Goal: Information Seeking & Learning: Learn about a topic

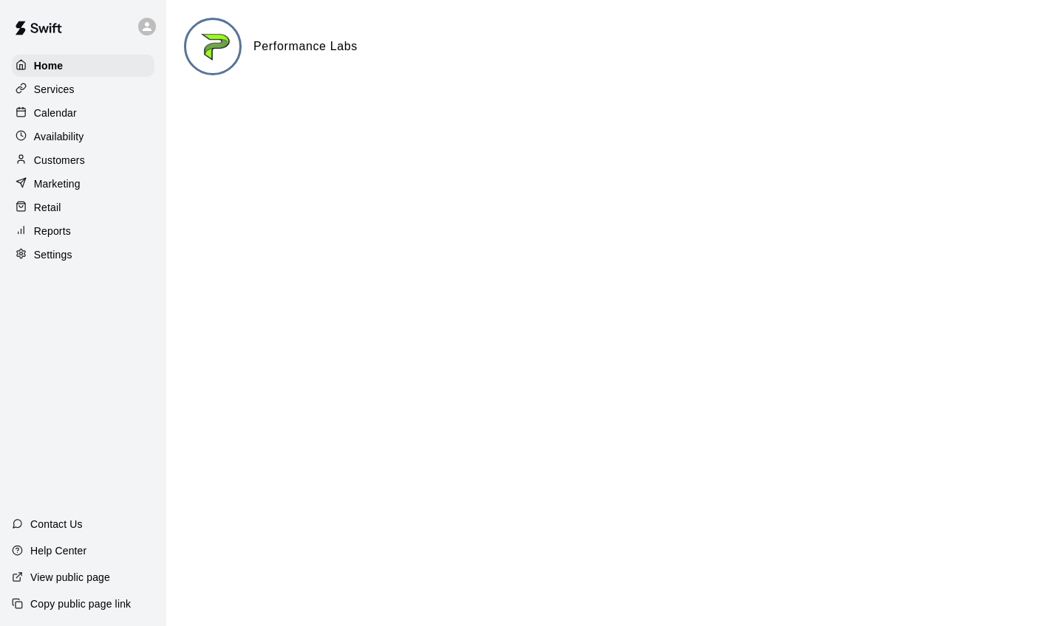
click at [49, 114] on p "Calendar" at bounding box center [55, 113] width 43 height 15
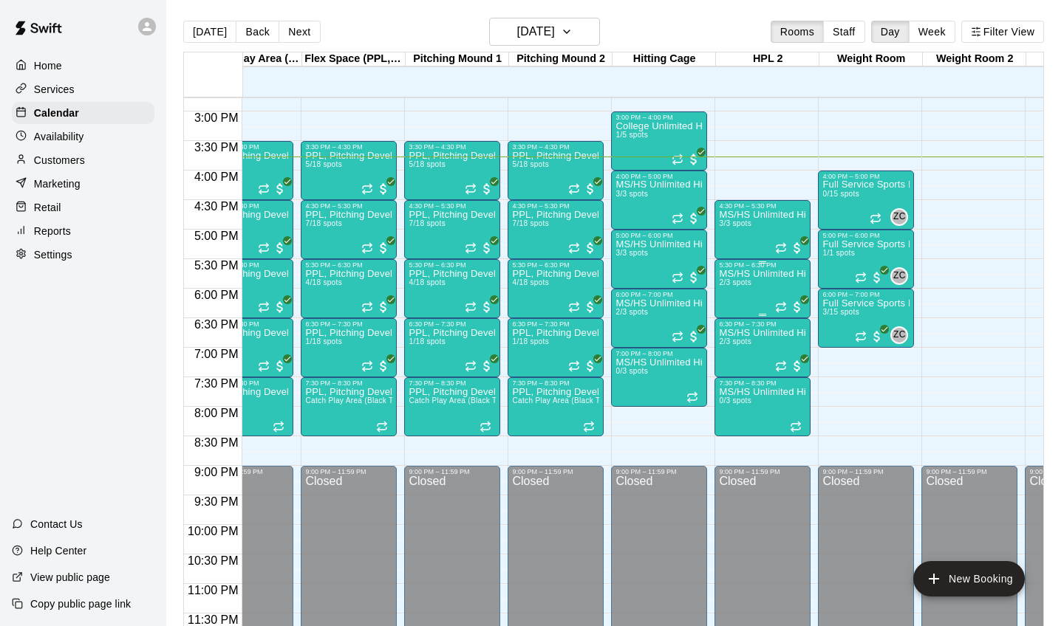
scroll to position [874, 158]
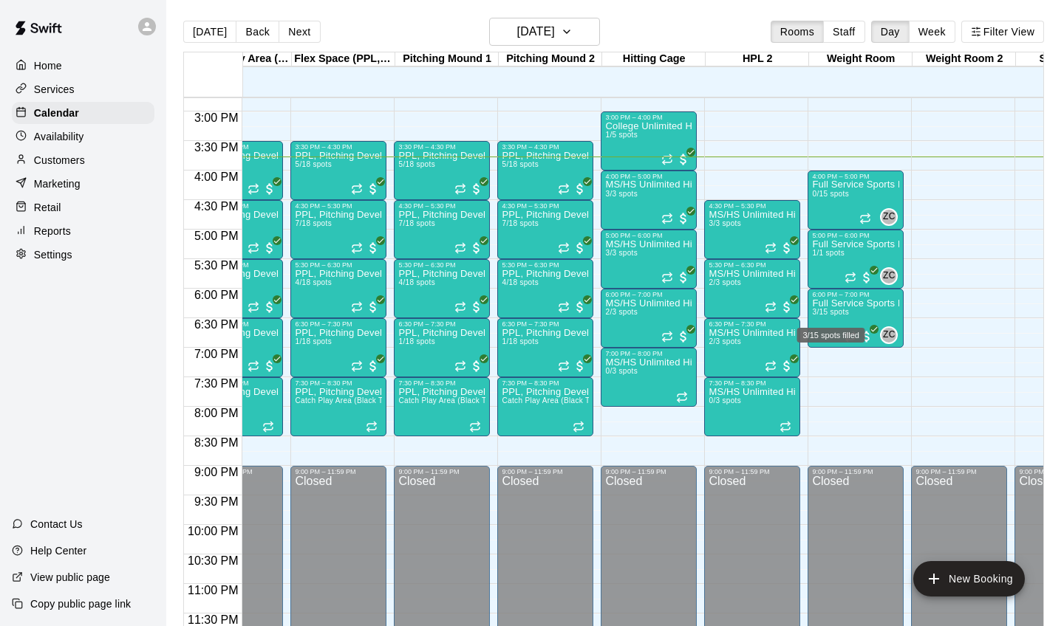
click at [848, 321] on div "3/15 spots filled" at bounding box center [831, 331] width 71 height 27
click at [811, 369] on img "edit" at bounding box center [810, 367] width 17 height 17
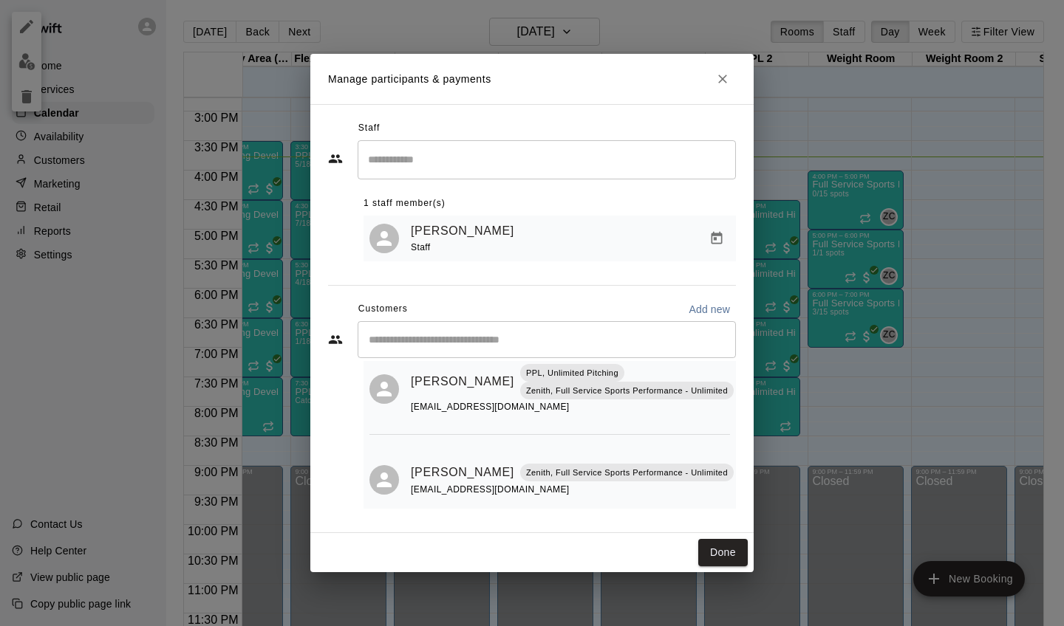
scroll to position [141, 0]
click at [721, 83] on icon "Close" at bounding box center [722, 79] width 15 height 15
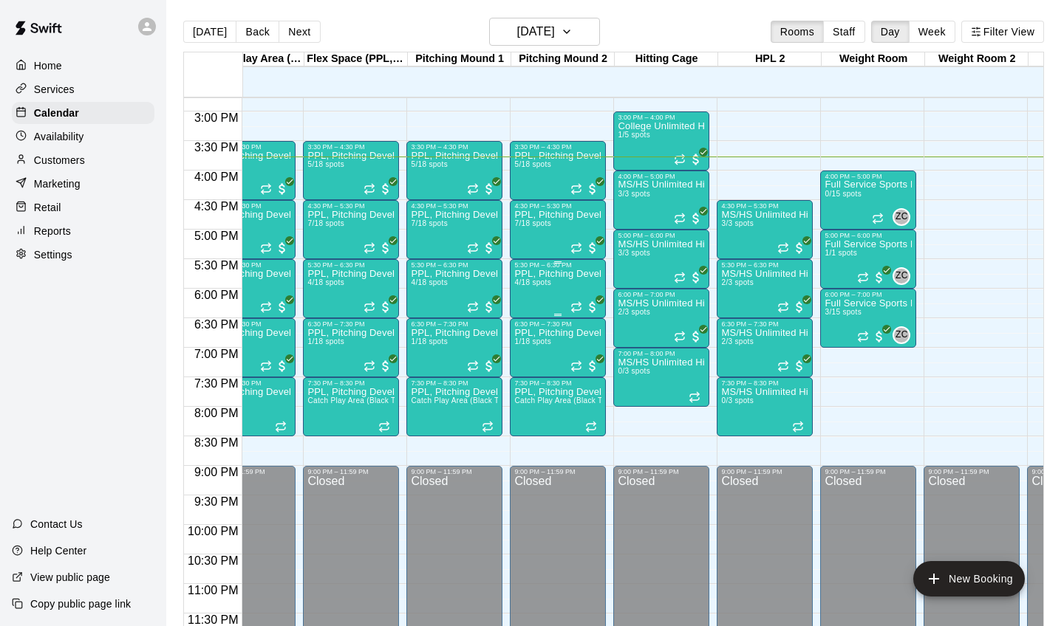
scroll to position [874, 146]
click at [548, 341] on span "1/18 spots" at bounding box center [532, 342] width 36 height 8
click at [530, 396] on img "edit" at bounding box center [530, 388] width 17 height 17
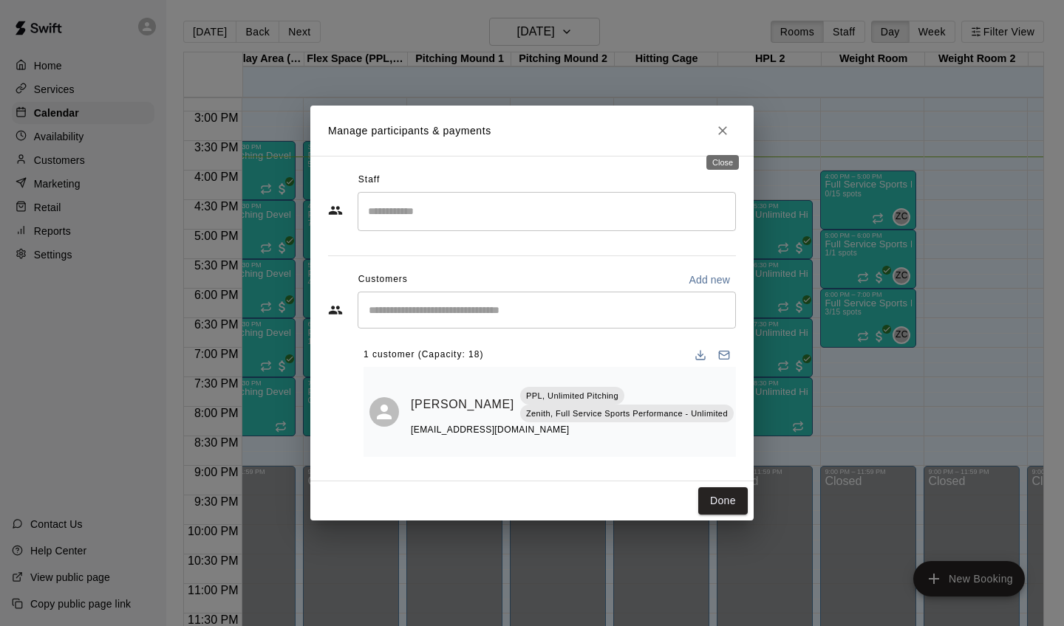
click at [721, 135] on icon "Close" at bounding box center [722, 130] width 15 height 15
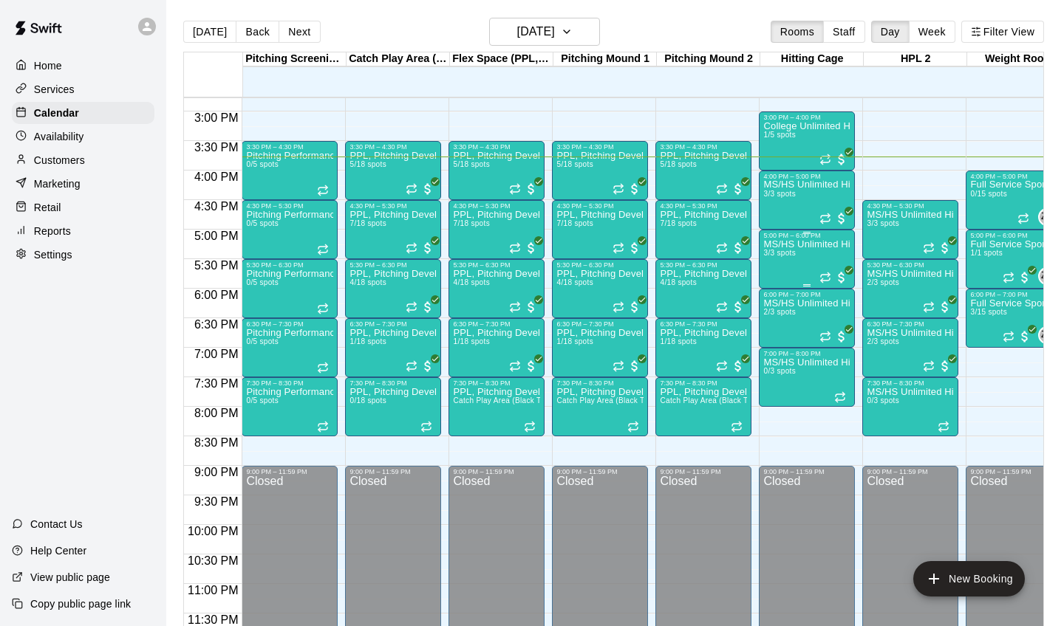
scroll to position [874, 0]
click at [499, 290] on div "PPL, Pitching Development Session 4/18 spots" at bounding box center [496, 582] width 87 height 626
click at [466, 327] on img "edit" at bounding box center [468, 319] width 17 height 17
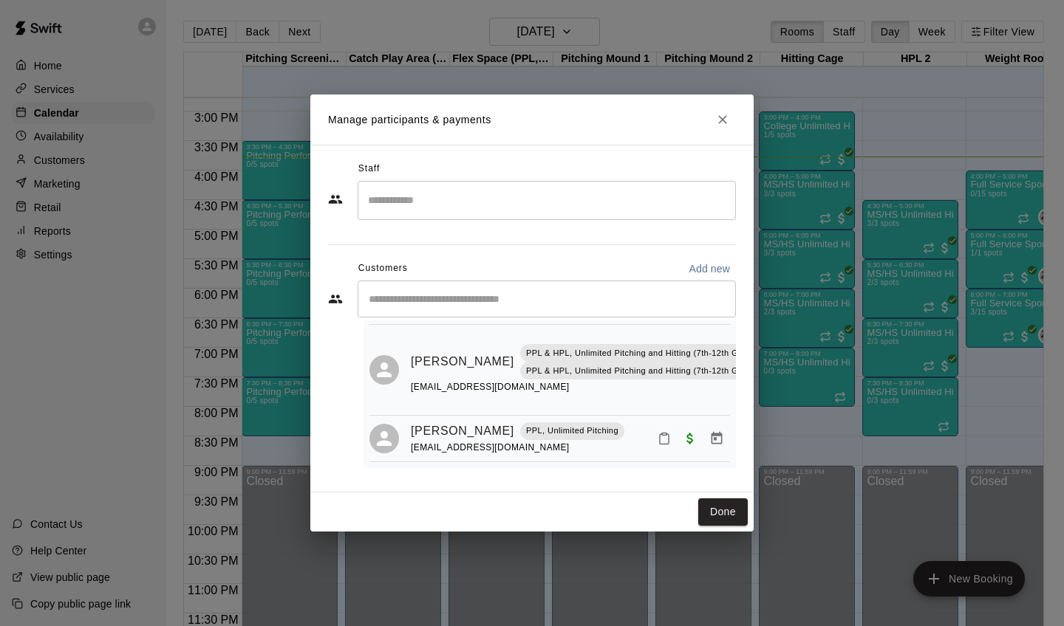
scroll to position [168, 0]
click at [723, 121] on icon "Close" at bounding box center [722, 119] width 9 height 9
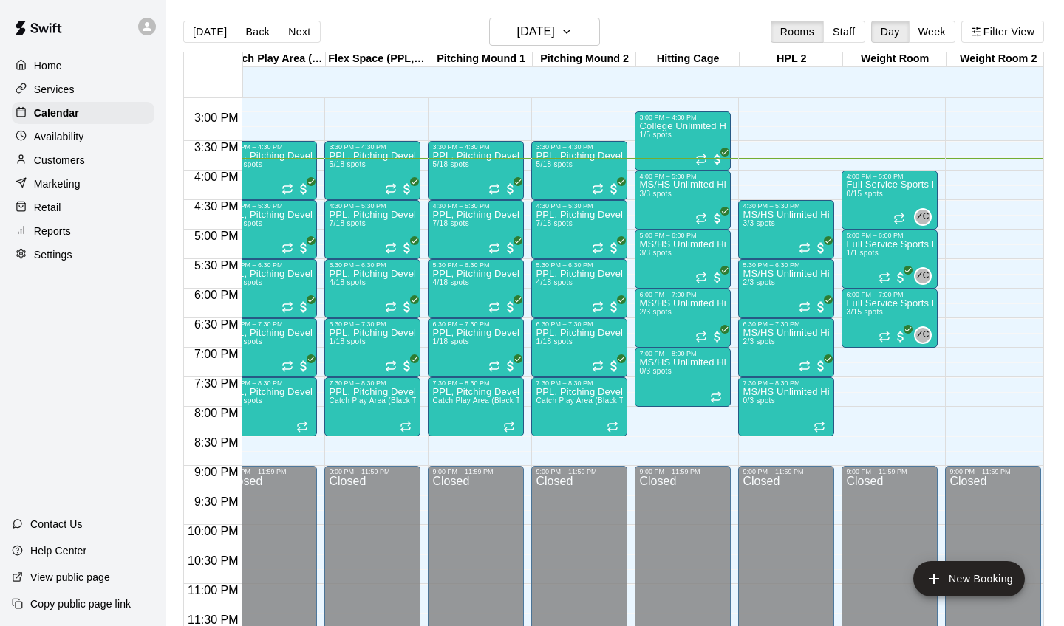
scroll to position [870, 127]
